Goal: Task Accomplishment & Management: Use online tool/utility

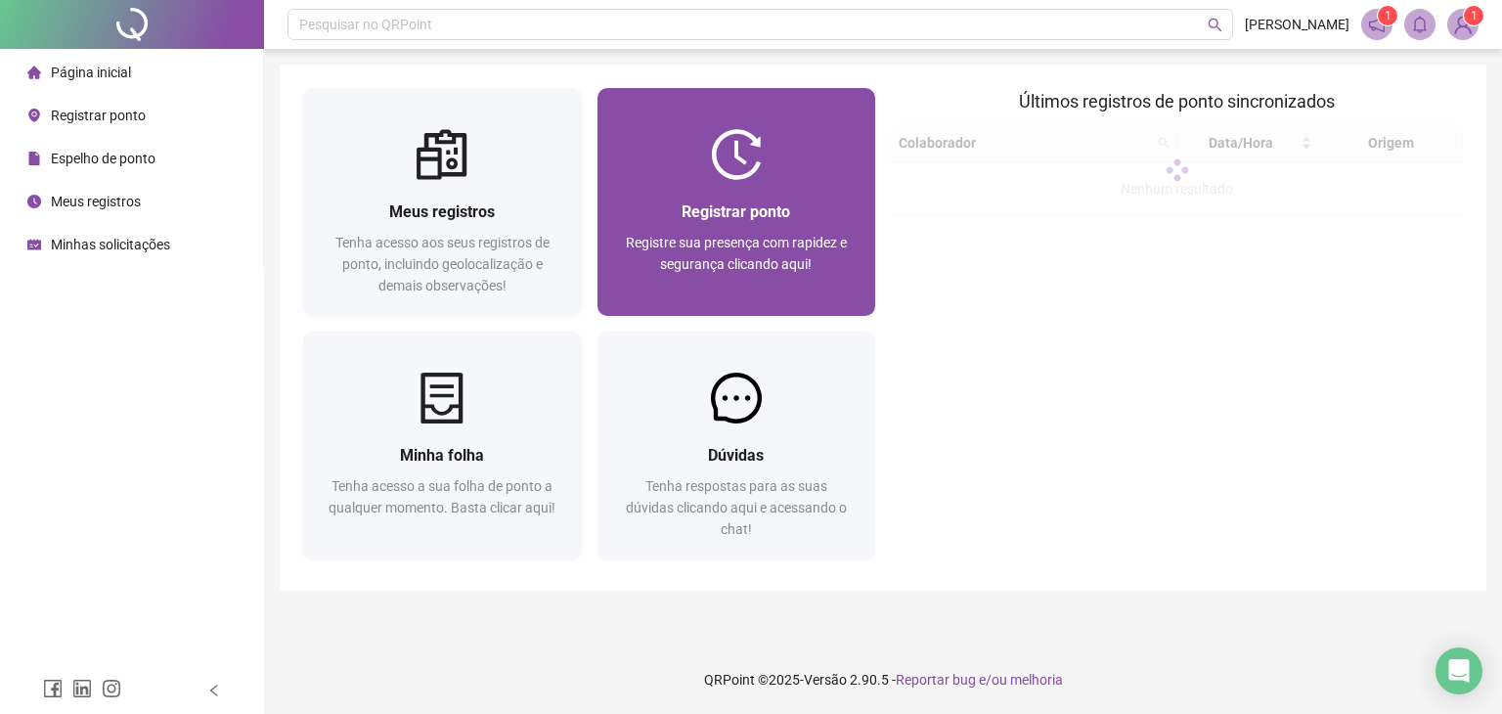
click at [775, 193] on div "Registrar ponto Registre sua presença com rapidez e segurança clicando aqui!" at bounding box center [736, 248] width 279 height 136
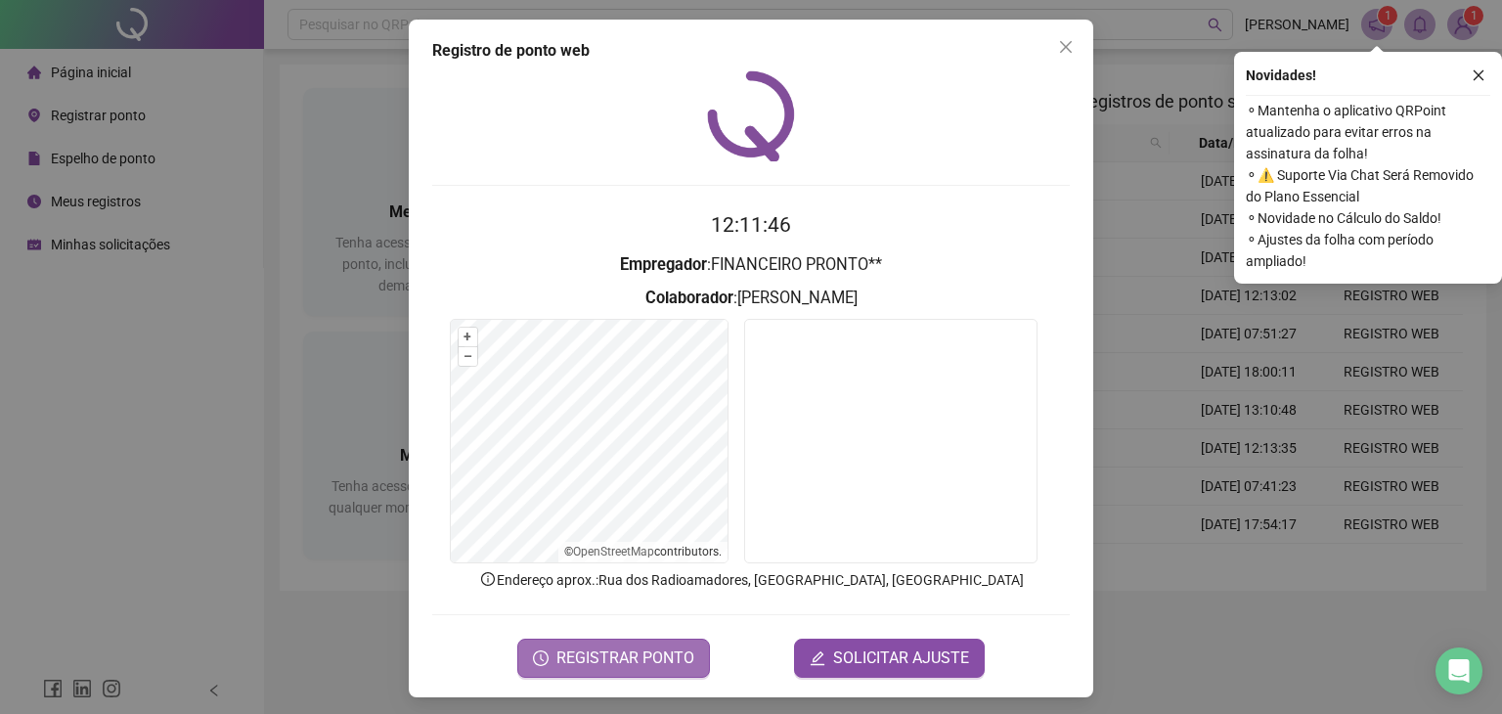
click at [659, 662] on span "REGISTRAR PONTO" at bounding box center [625, 657] width 138 height 23
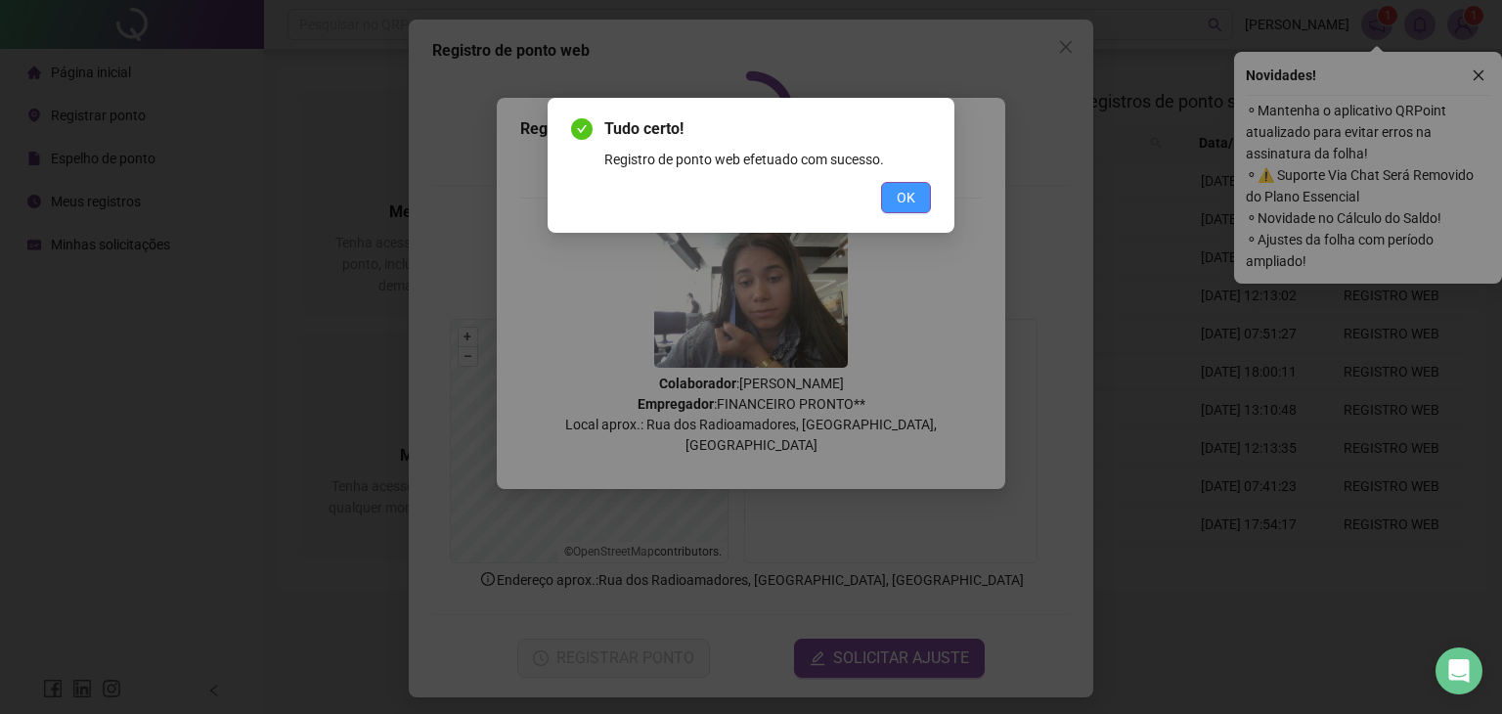
click at [903, 207] on span "OK" at bounding box center [906, 198] width 19 height 22
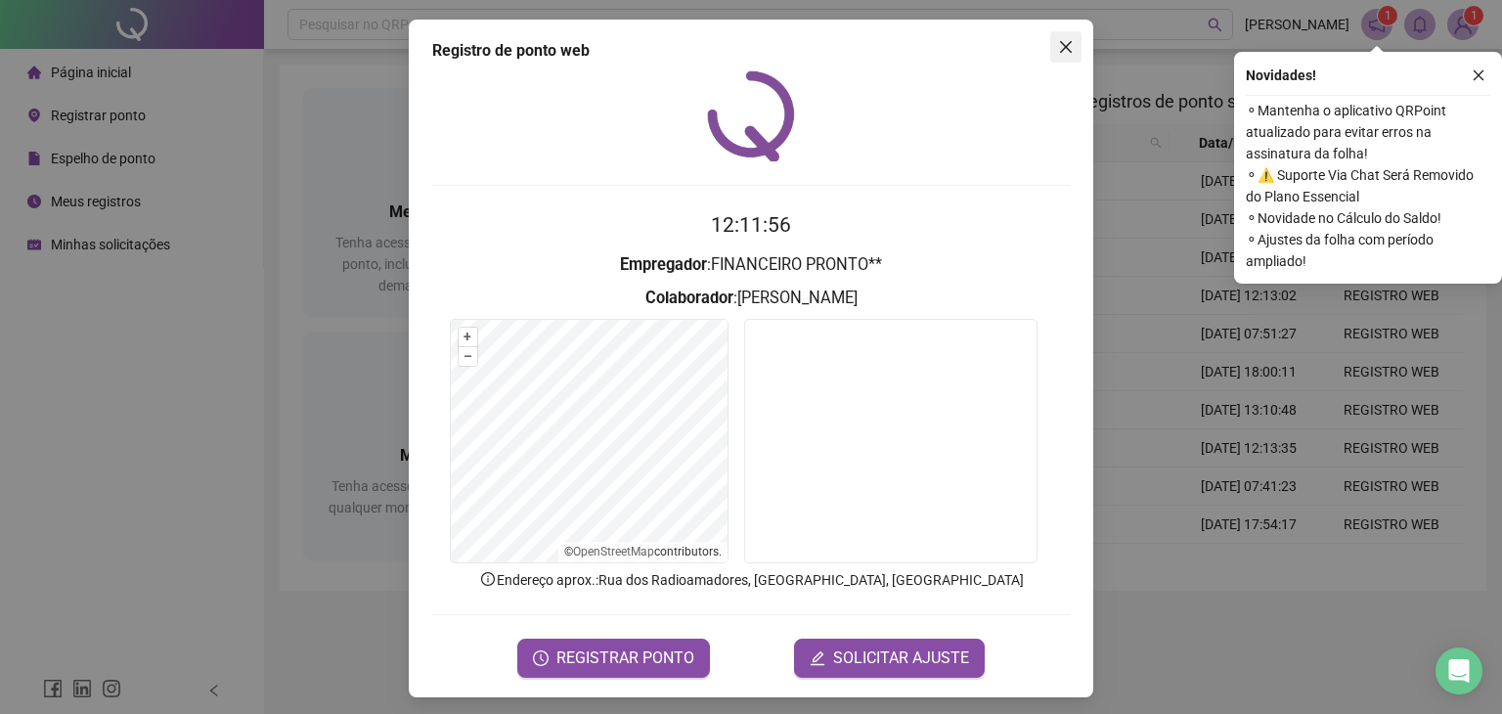
click at [1061, 44] on icon "close" at bounding box center [1066, 47] width 12 height 12
